Goal: Task Accomplishment & Management: Use online tool/utility

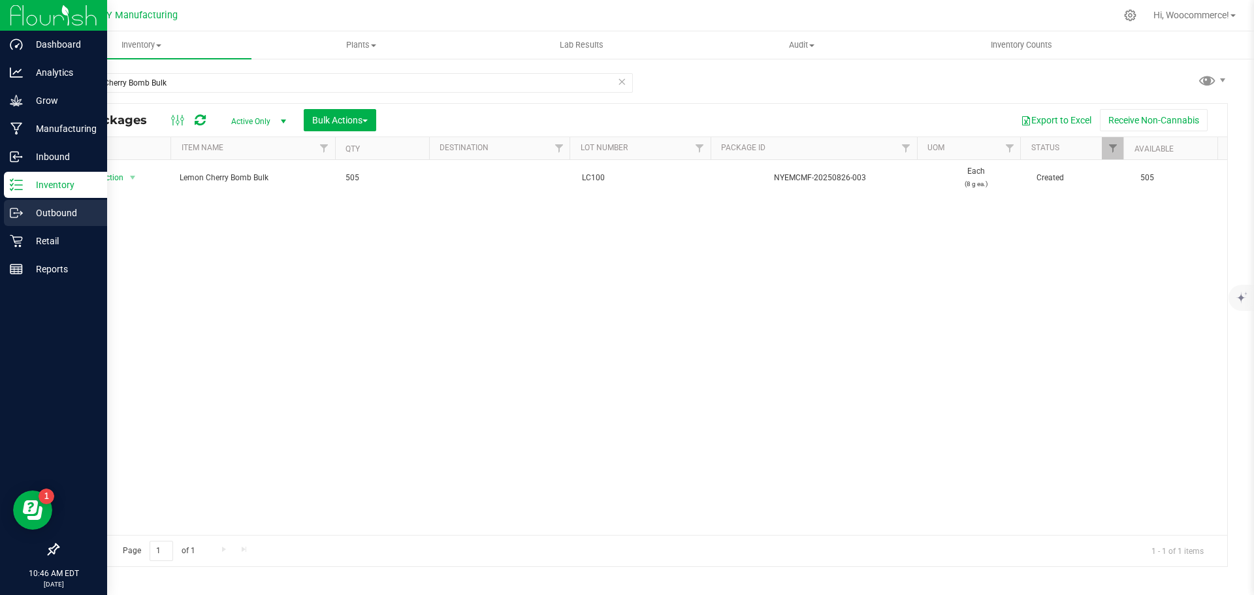
click at [22, 218] on icon at bounding box center [16, 212] width 13 height 13
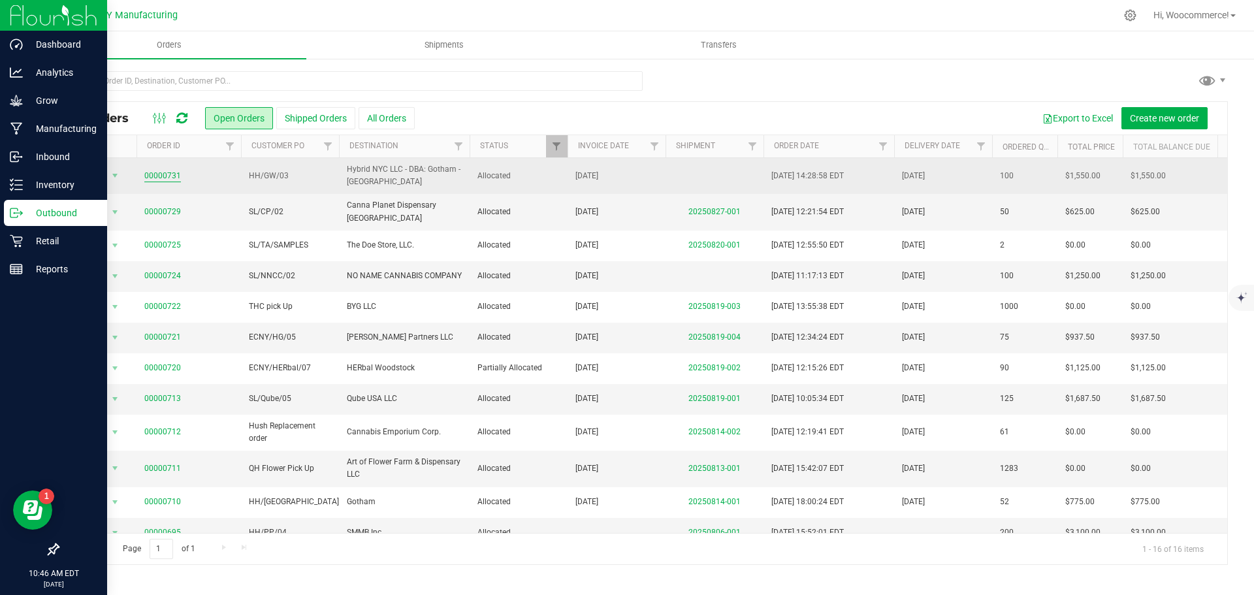
click at [166, 174] on link "00000731" at bounding box center [162, 176] width 37 height 12
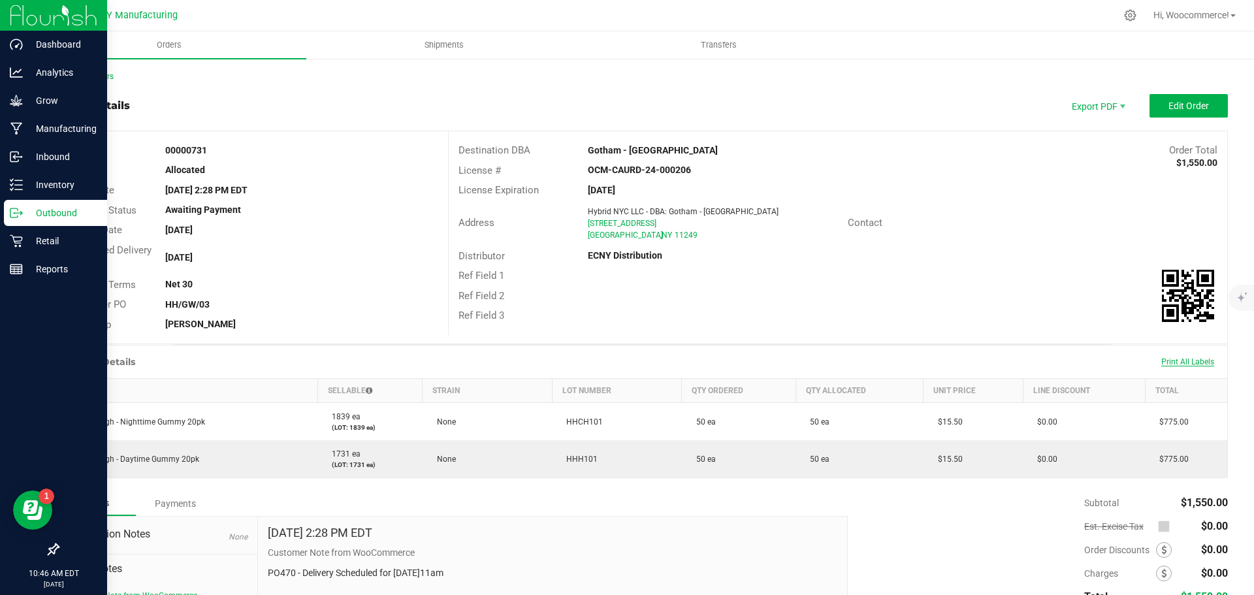
click at [1184, 363] on span "Print All Labels" at bounding box center [1188, 361] width 53 height 9
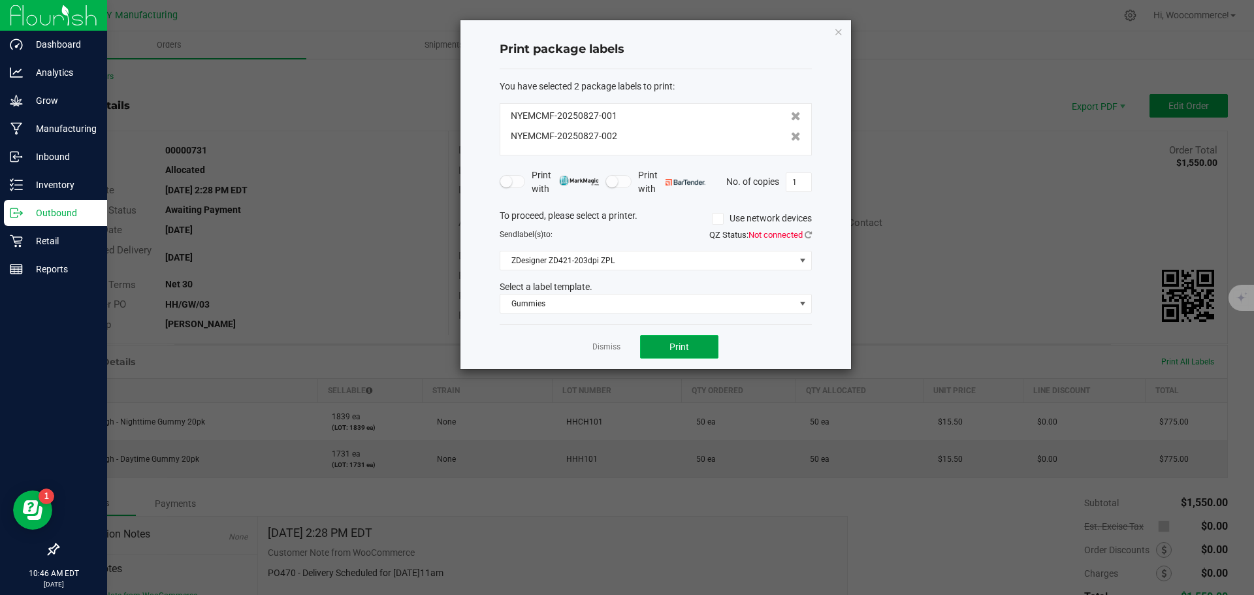
click at [684, 344] on span "Print" at bounding box center [680, 347] width 20 height 10
click at [604, 346] on link "Dismiss" at bounding box center [607, 347] width 28 height 11
